Goal: Task Accomplishment & Management: Manage account settings

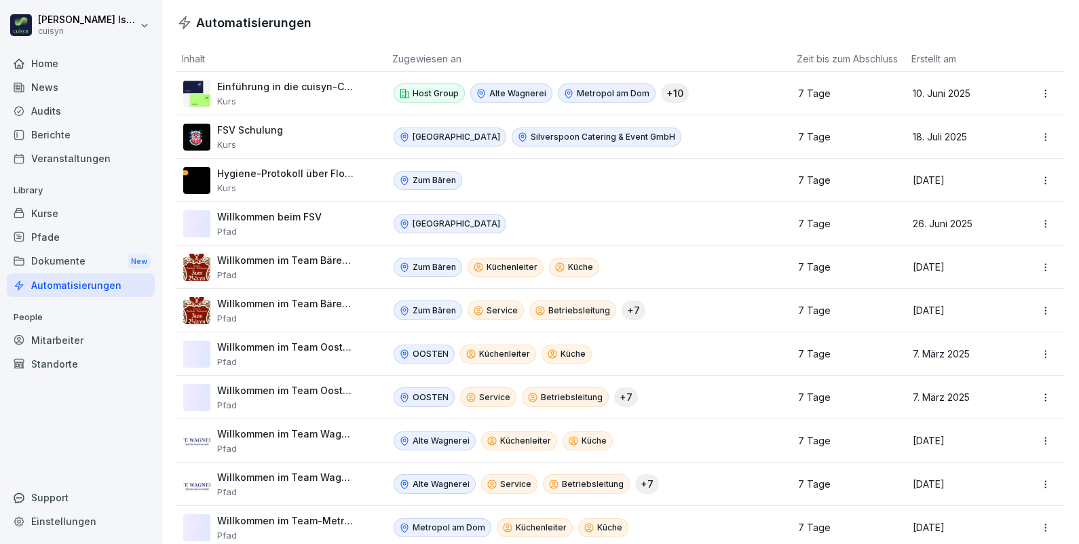
click at [50, 109] on div "Audits" at bounding box center [81, 111] width 148 height 24
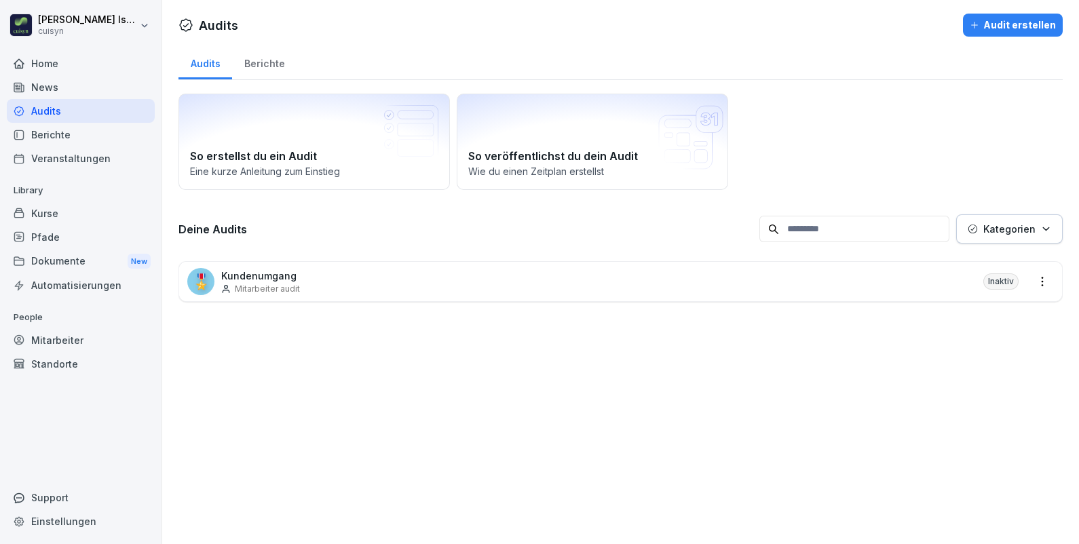
click at [651, 271] on div "🎖️ Kundenumgang Mitarbeiter audit Inaktiv" at bounding box center [620, 281] width 883 height 39
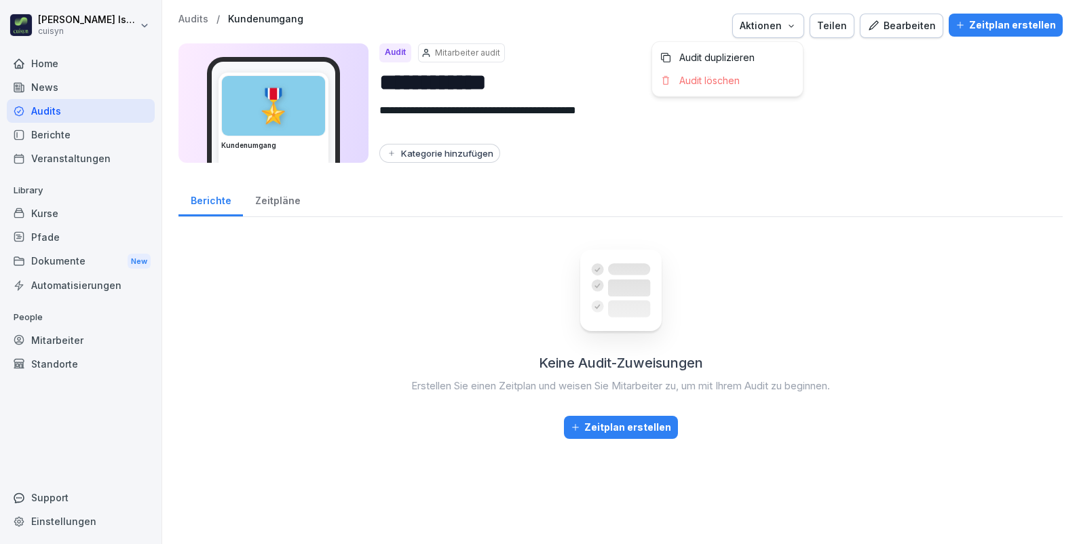
click at [791, 23] on icon "button" at bounding box center [791, 25] width 11 height 11
click at [892, 24] on div "Bearbeiten" at bounding box center [901, 25] width 69 height 15
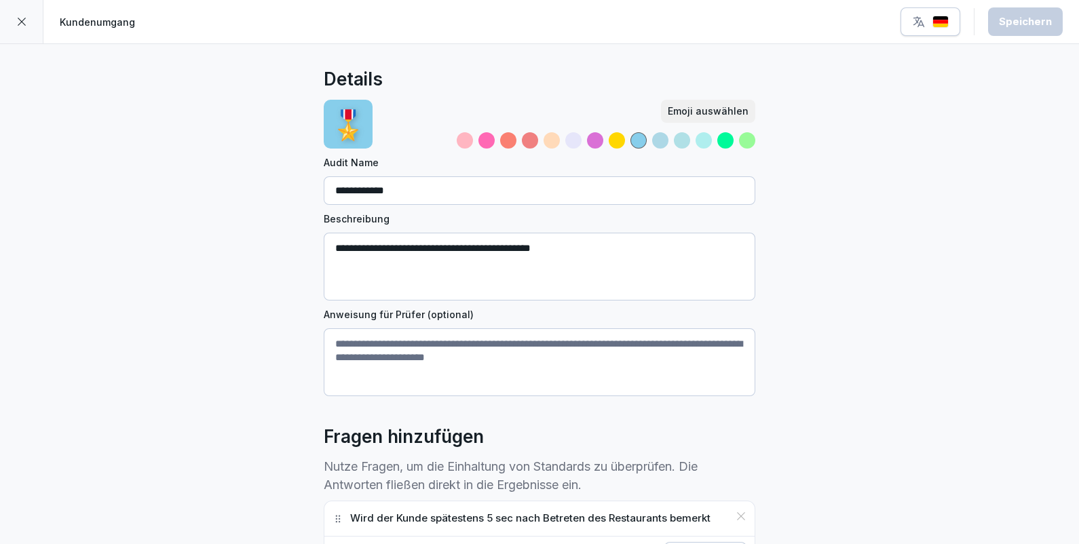
click at [18, 22] on icon at bounding box center [21, 21] width 11 height 11
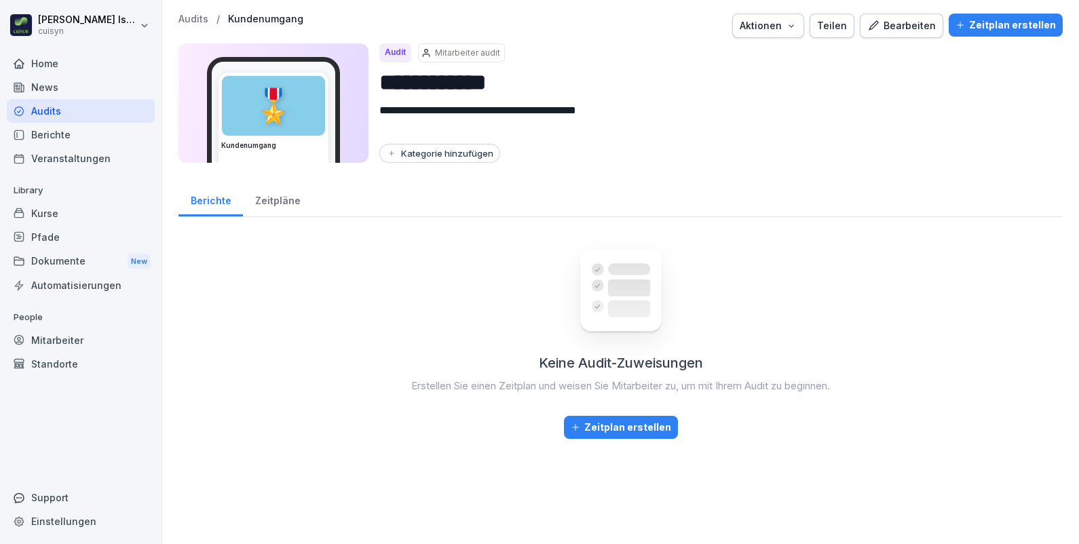
click at [105, 210] on div "Kurse" at bounding box center [81, 213] width 148 height 24
